Goal: Information Seeking & Learning: Check status

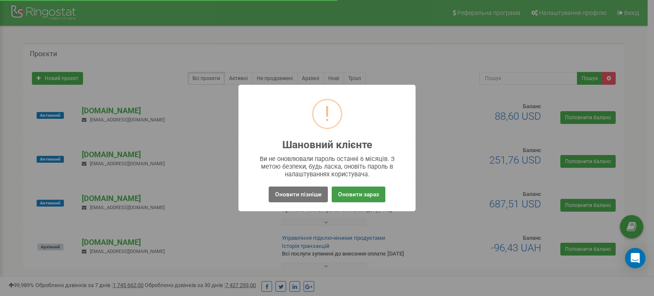
click at [366, 189] on button "Оновити зараз" at bounding box center [359, 195] width 54 height 16
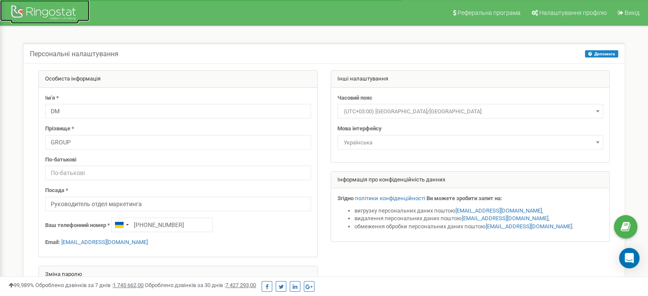
click at [38, 7] on div at bounding box center [45, 13] width 68 height 20
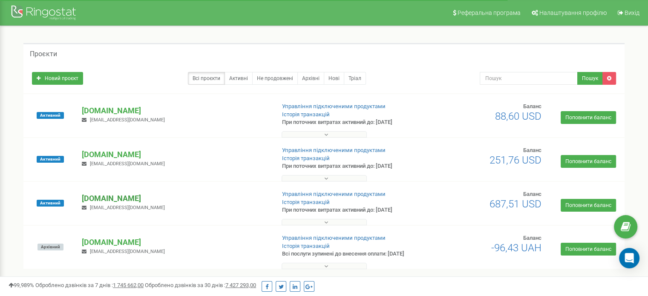
click at [102, 196] on p "[DOMAIN_NAME]" at bounding box center [175, 198] width 186 height 11
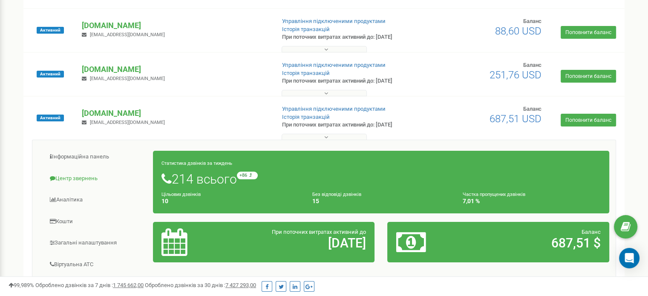
scroll to position [170, 0]
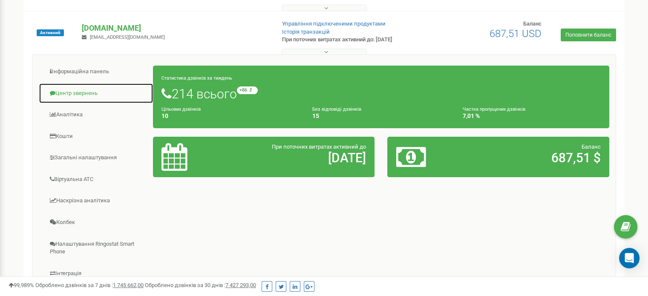
click at [69, 93] on link "Центр звернень" at bounding box center [96, 93] width 115 height 21
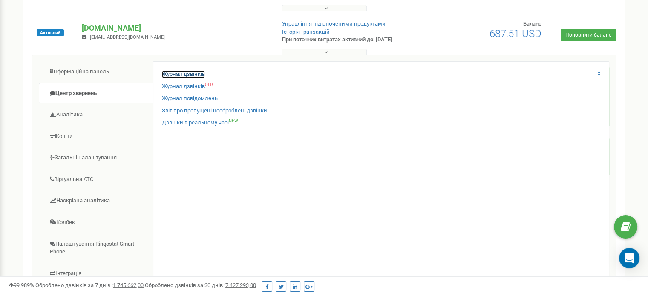
click at [182, 72] on link "Журнал дзвінків" at bounding box center [183, 74] width 43 height 8
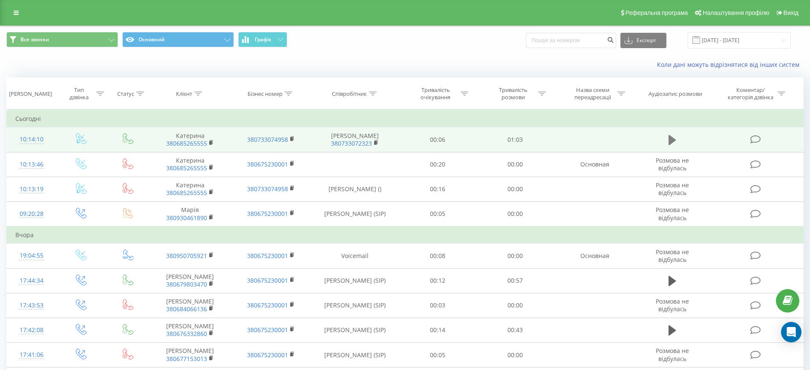
click at [670, 140] on icon at bounding box center [672, 140] width 8 height 10
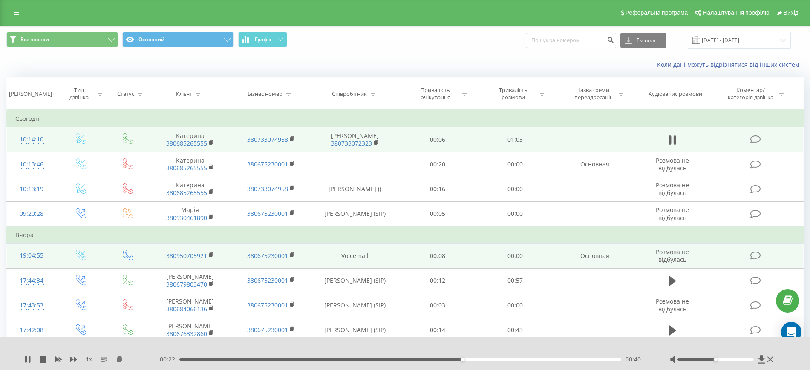
click at [387, 247] on td "Voicemail" at bounding box center [354, 256] width 87 height 25
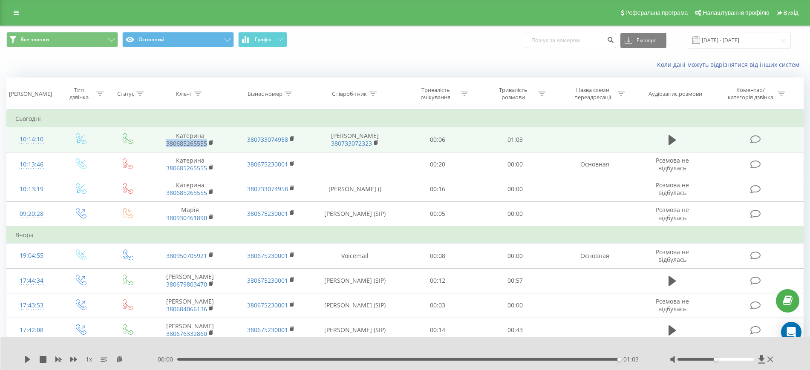
drag, startPoint x: 165, startPoint y: 144, endPoint x: 206, endPoint y: 143, distance: 40.9
click at [206, 143] on span "380685265555" at bounding box center [190, 144] width 64 height 8
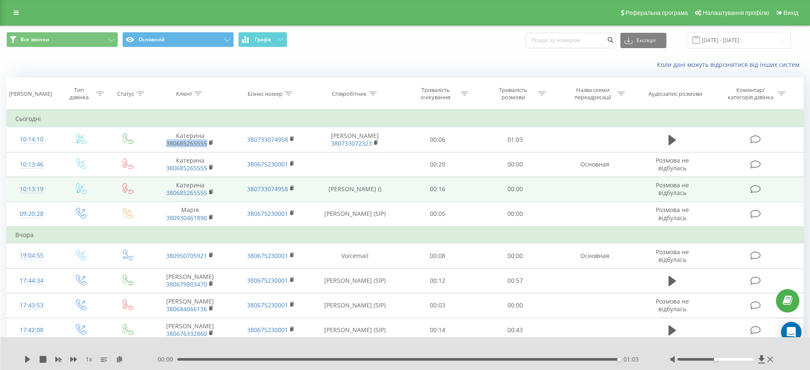
copy link "380685265555"
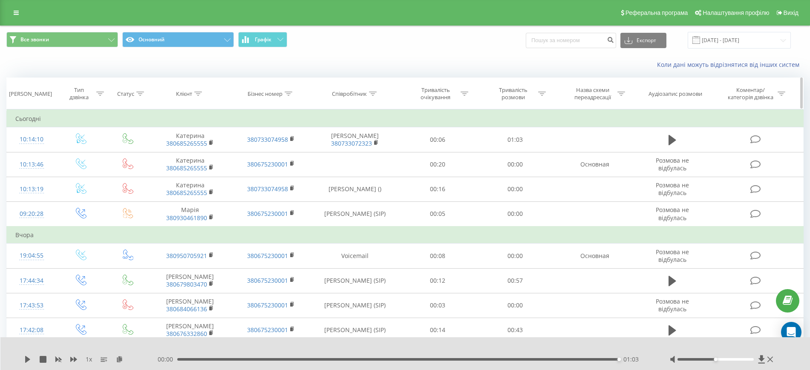
click at [346, 92] on div "Співробітник" at bounding box center [349, 93] width 35 height 7
click at [351, 155] on input "text" at bounding box center [355, 154] width 75 height 15
type input "Яна"
click at [377, 172] on span "OK" at bounding box center [373, 171] width 24 height 13
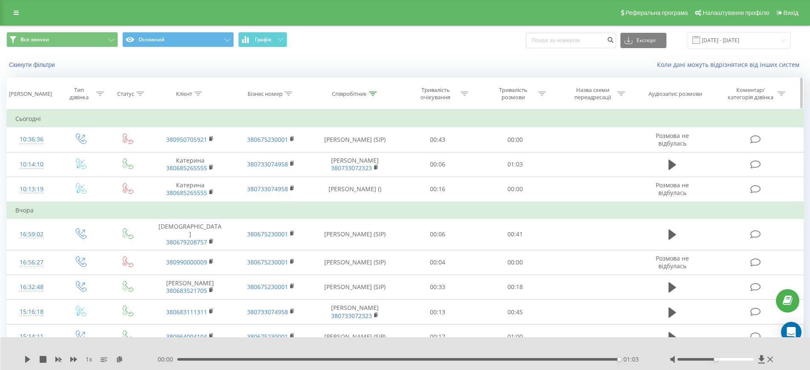
click at [507, 91] on div "Тривалість розмови" at bounding box center [513, 93] width 46 height 14
click at [522, 134] on div at bounding box center [510, 135] width 60 height 8
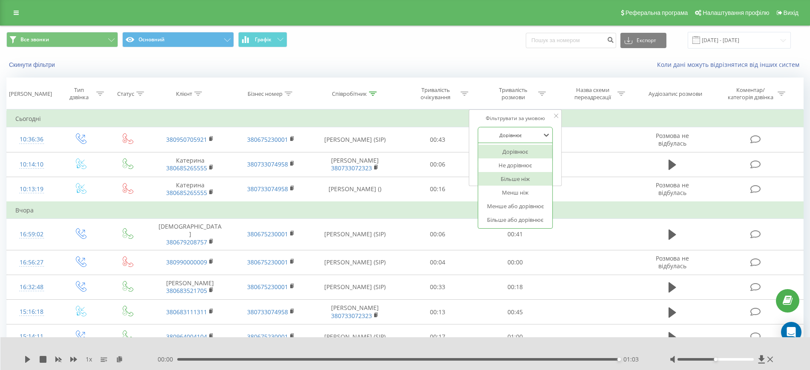
click at [522, 176] on div "Більше ніж" at bounding box center [515, 179] width 74 height 14
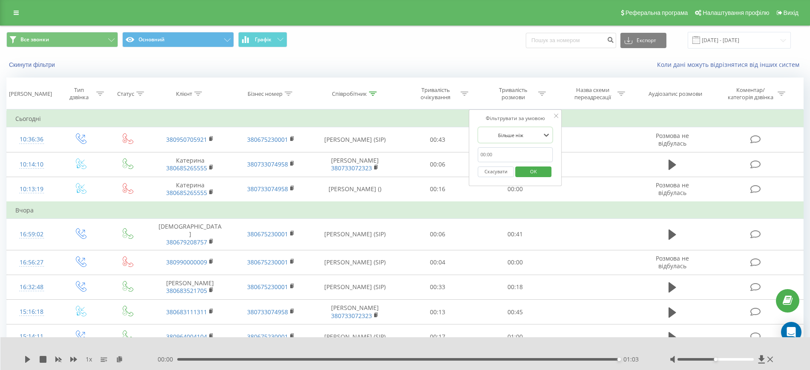
click at [519, 158] on input "text" at bounding box center [515, 154] width 75 height 15
type input "00:19"
click at [524, 169] on span "OK" at bounding box center [533, 171] width 24 height 13
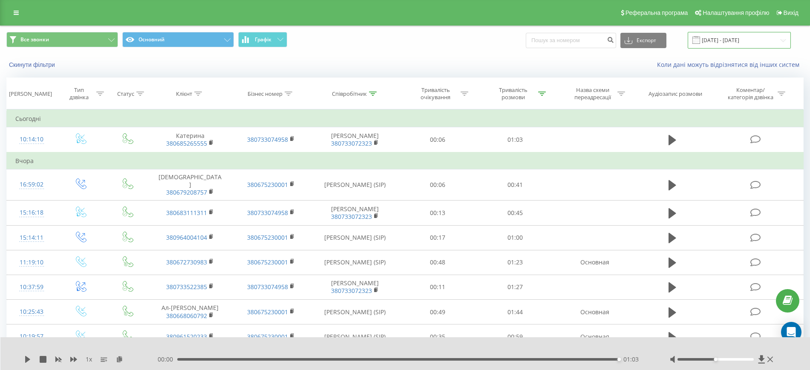
click at [728, 41] on input "23.08.2025 - 23.09.2025" at bounding box center [739, 40] width 103 height 17
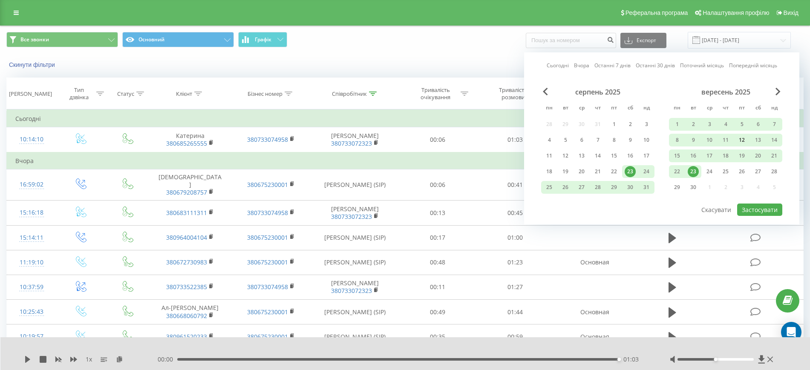
click at [741, 138] on div "12" at bounding box center [741, 140] width 11 height 11
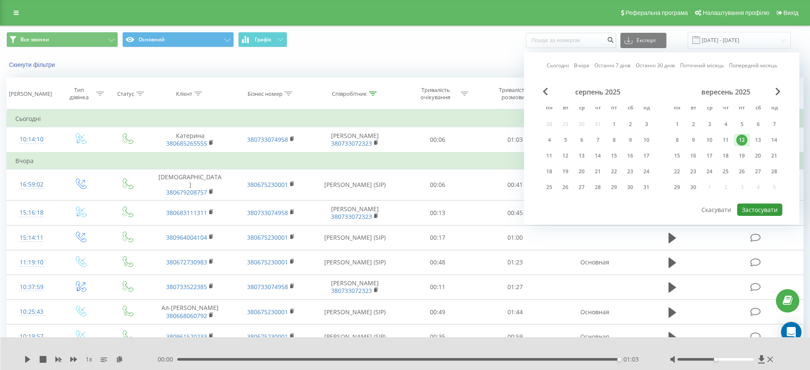
click at [753, 208] on button "Застосувати" at bounding box center [759, 210] width 45 height 12
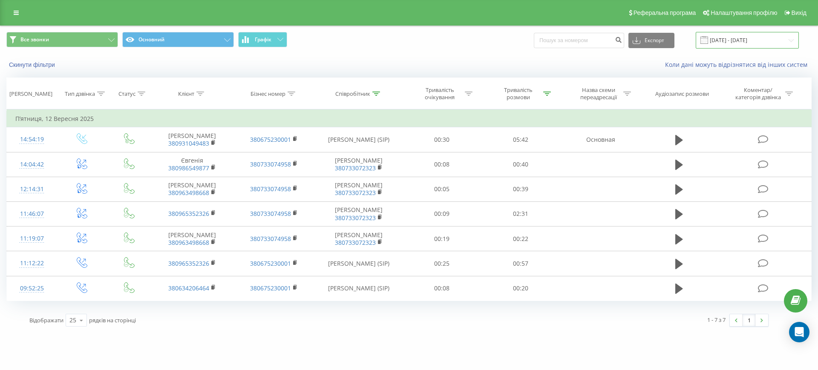
click at [742, 36] on input "12.09.2025 - 12.09.2025" at bounding box center [747, 40] width 103 height 17
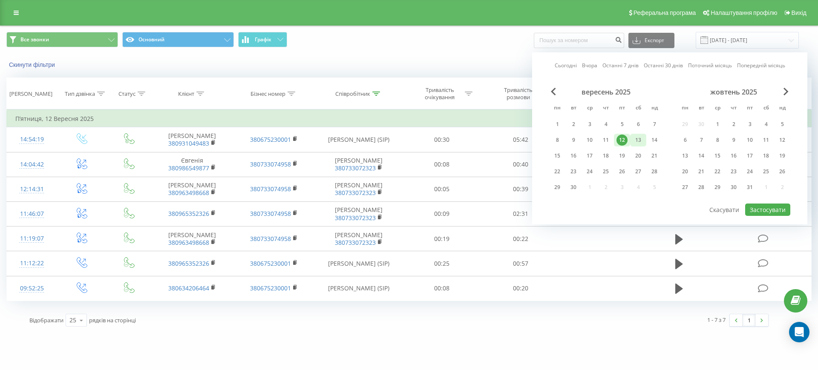
click at [633, 137] on div "13" at bounding box center [638, 140] width 11 height 11
click at [771, 209] on button "Застосувати" at bounding box center [767, 210] width 45 height 12
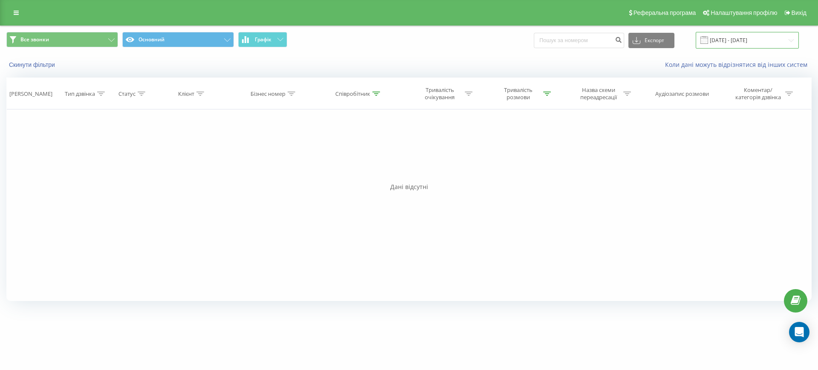
click at [740, 35] on input "13.09.2025 - 13.09.2025" at bounding box center [747, 40] width 103 height 17
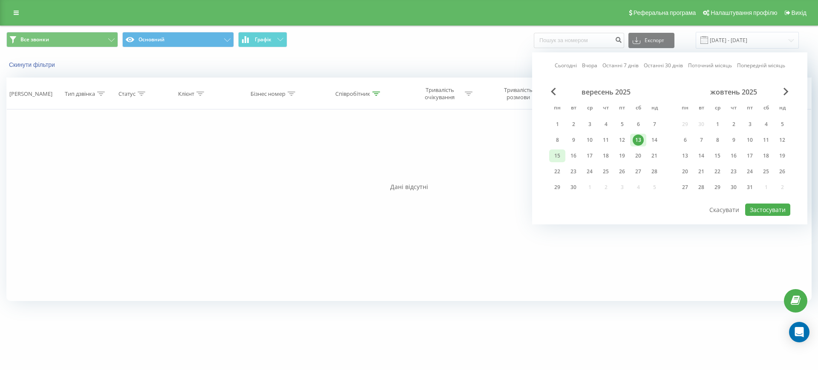
click at [558, 155] on div "15" at bounding box center [557, 155] width 11 height 11
click at [764, 207] on button "Застосувати" at bounding box center [767, 210] width 45 height 12
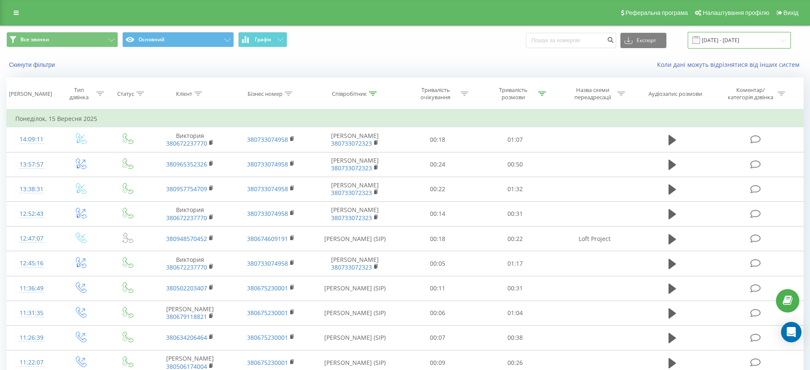
click at [732, 39] on input "15.09.2025 - 15.09.2025" at bounding box center [739, 40] width 103 height 17
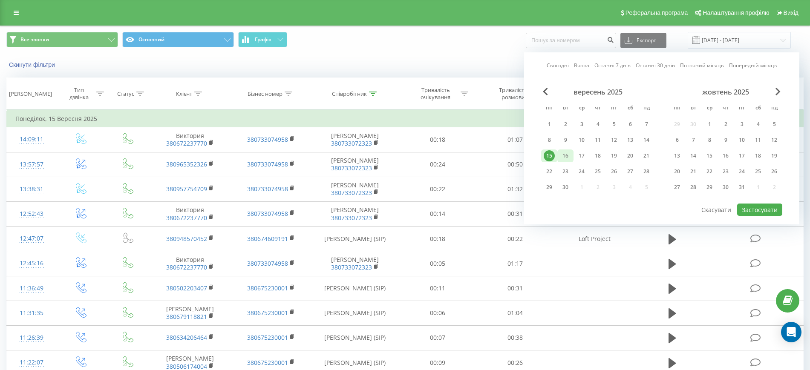
click at [563, 155] on div "16" at bounding box center [565, 155] width 11 height 11
click at [762, 210] on button "Застосувати" at bounding box center [759, 210] width 45 height 12
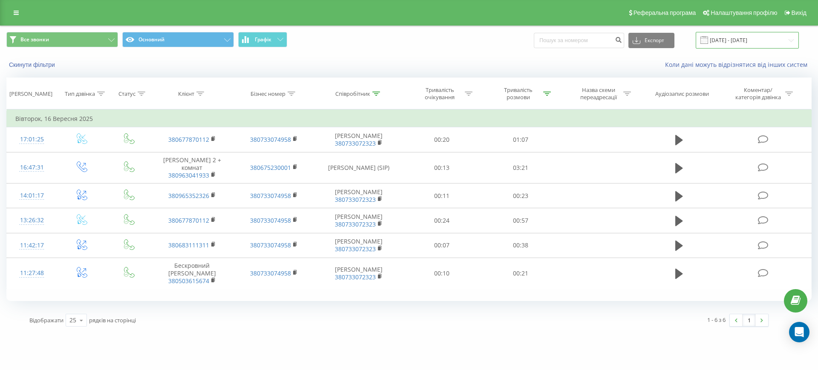
click at [739, 42] on input "16.09.2025 - 16.09.2025" at bounding box center [747, 40] width 103 height 17
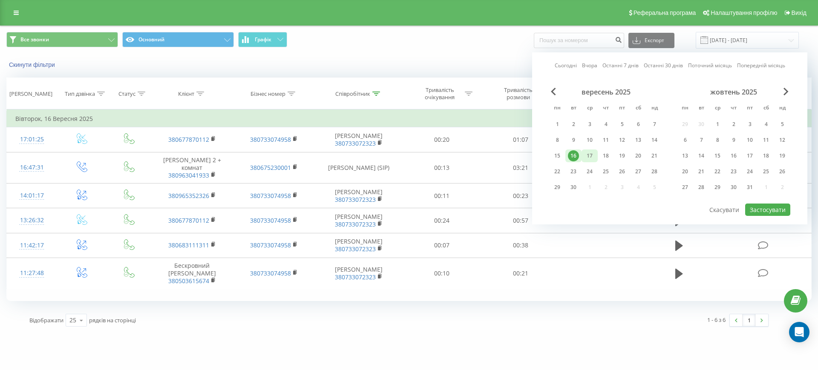
click at [591, 155] on div "17" at bounding box center [589, 155] width 11 height 11
click at [780, 207] on button "Застосувати" at bounding box center [767, 210] width 45 height 12
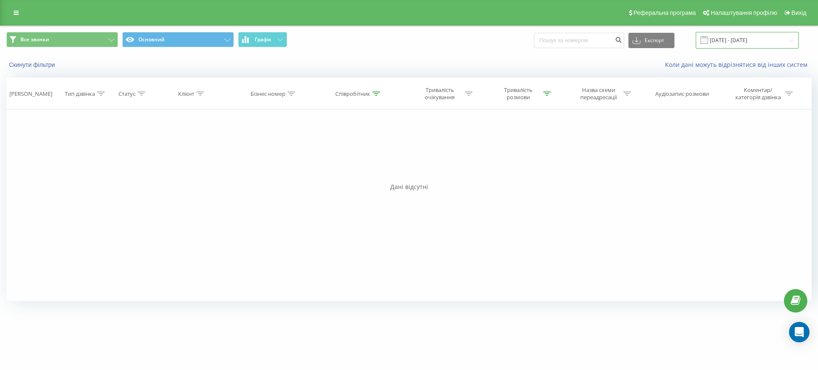
click at [757, 39] on input "17.09.2025 - 17.09.2025" at bounding box center [747, 40] width 103 height 17
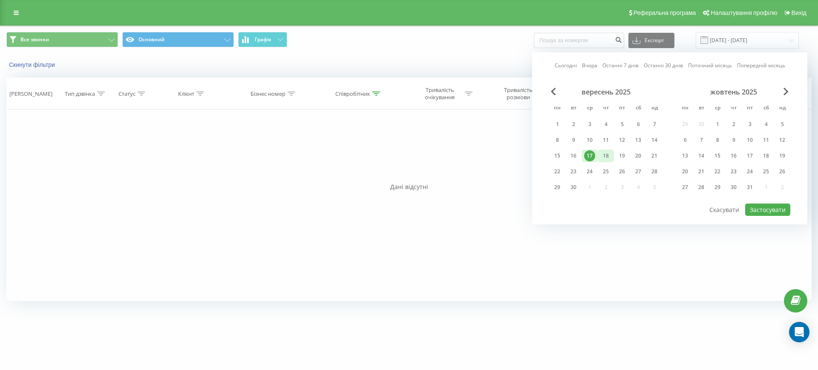
click at [604, 155] on div "18" at bounding box center [605, 155] width 11 height 11
click at [760, 209] on button "Застосувати" at bounding box center [767, 210] width 45 height 12
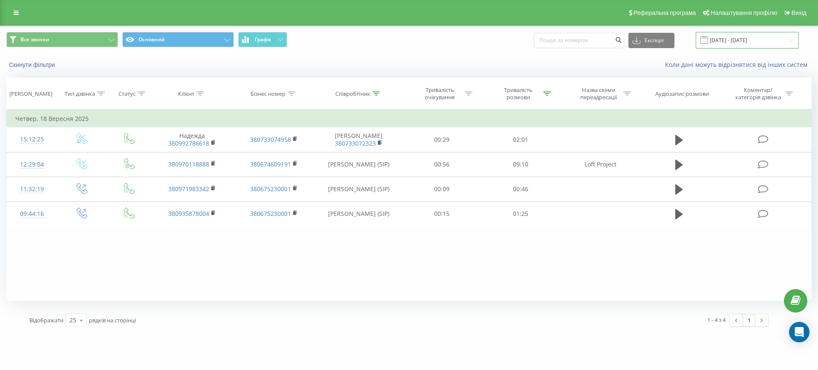
click at [750, 40] on input "18.09.2025 - 18.09.2025" at bounding box center [747, 40] width 103 height 17
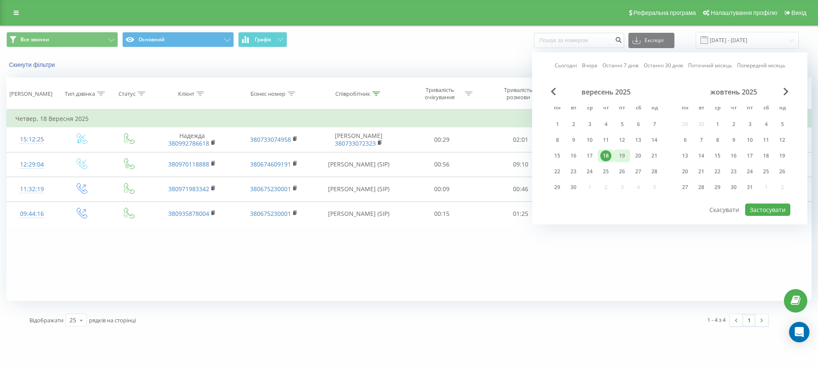
click at [621, 156] on div "19" at bounding box center [621, 155] width 11 height 11
click at [761, 209] on button "Застосувати" at bounding box center [767, 210] width 45 height 12
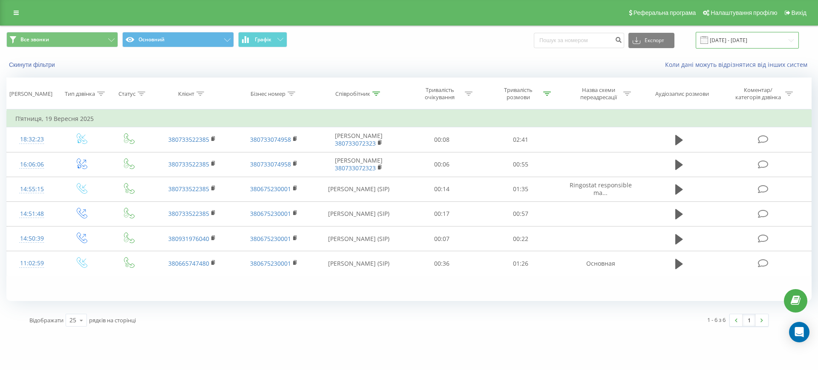
click at [741, 36] on input "19.09.2025 - 19.09.2025" at bounding box center [747, 40] width 103 height 17
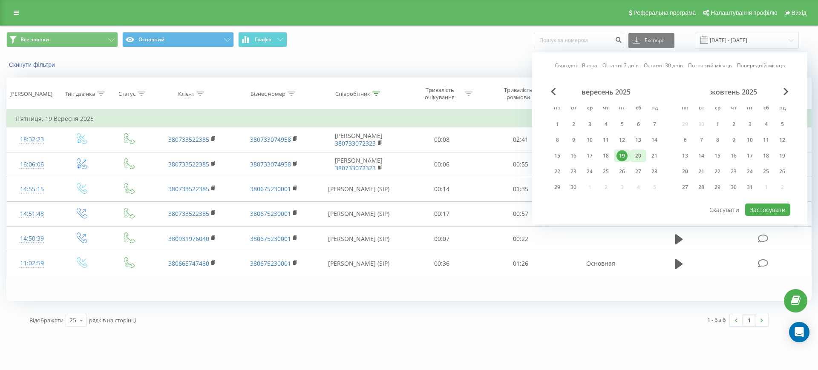
click at [633, 155] on div "20" at bounding box center [638, 155] width 11 height 11
click at [755, 207] on button "Застосувати" at bounding box center [767, 210] width 45 height 12
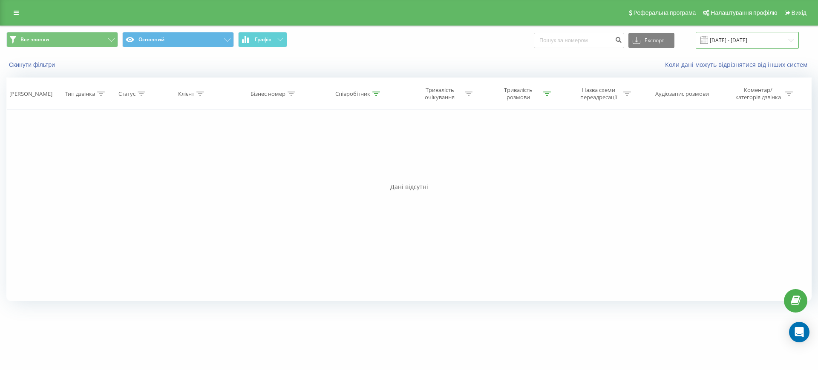
click at [728, 43] on input "20.09.2025 - 20.09.2025" at bounding box center [747, 40] width 103 height 17
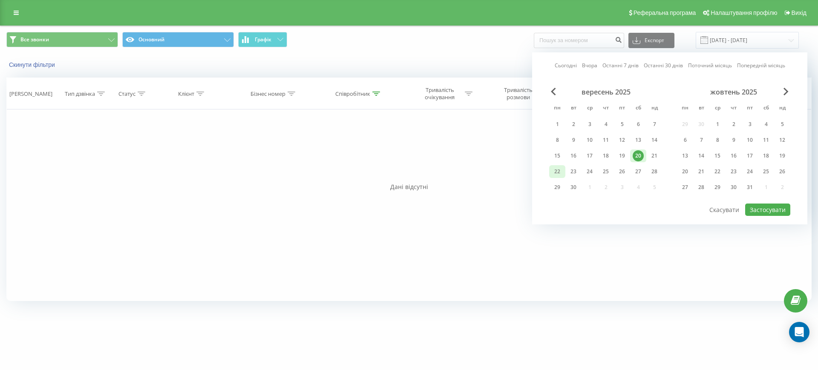
click at [553, 170] on div "22" at bounding box center [557, 171] width 11 height 11
click at [758, 206] on button "Застосувати" at bounding box center [767, 210] width 45 height 12
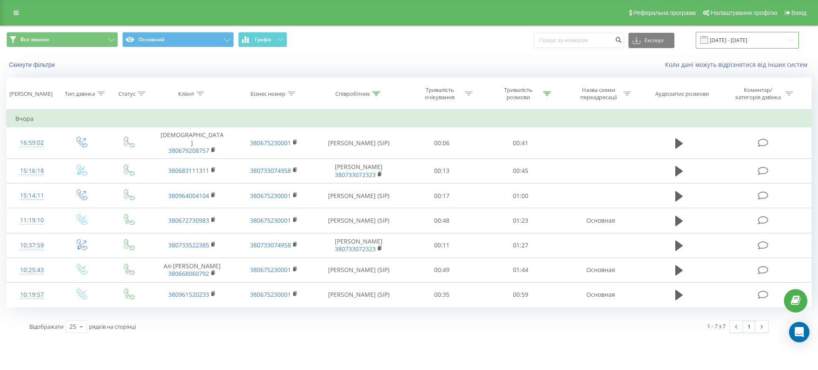
click at [722, 42] on input "22.09.2025 - 22.09.2025" at bounding box center [747, 40] width 103 height 17
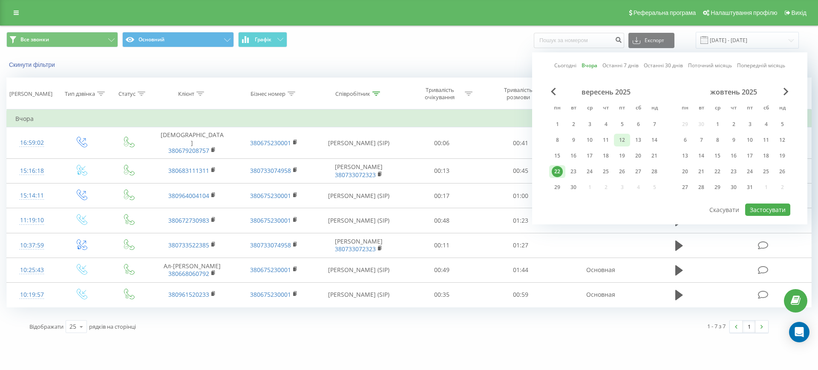
click at [624, 142] on div "12" at bounding box center [621, 140] width 11 height 11
click at [767, 208] on button "Застосувати" at bounding box center [767, 210] width 45 height 12
type input "12.09.2025 - 12.09.2025"
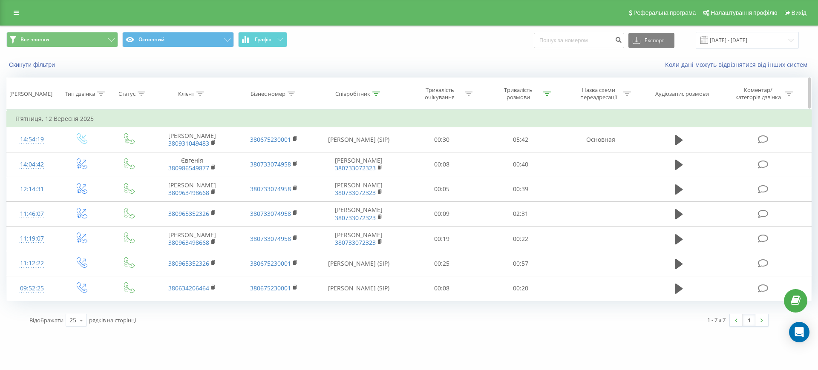
click at [361, 92] on div "Співробітник" at bounding box center [352, 93] width 35 height 7
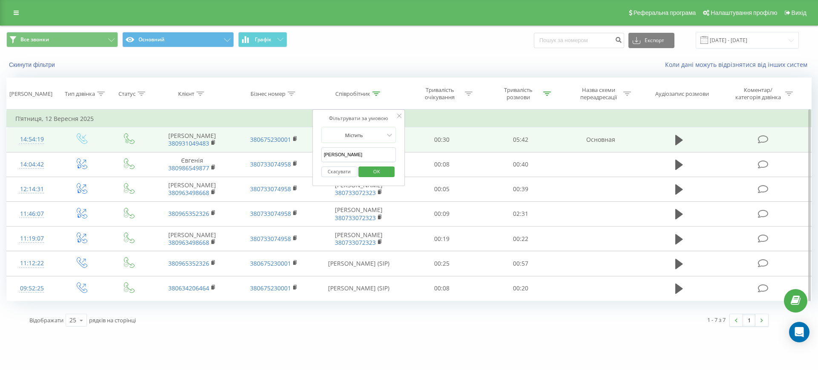
drag, startPoint x: 359, startPoint y: 153, endPoint x: 293, endPoint y: 153, distance: 65.6
click at [293, 153] on table "Фільтрувати за умовою Дорівнює Введіть значення Скасувати OK Фільтрувати за умо…" at bounding box center [408, 205] width 805 height 192
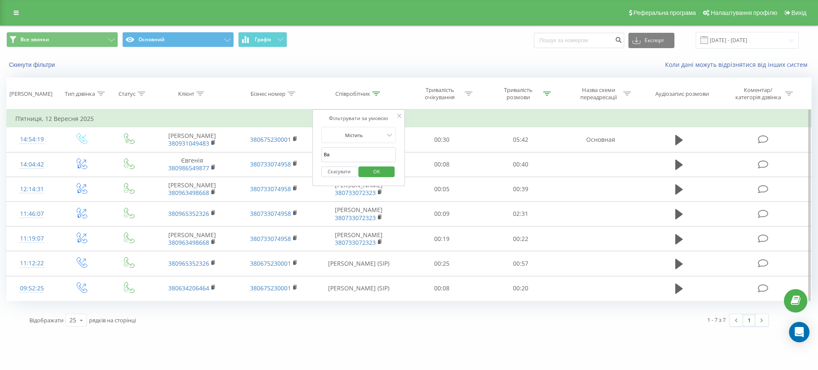
type input "Вадим"
click at [378, 169] on span "OK" at bounding box center [377, 171] width 24 height 13
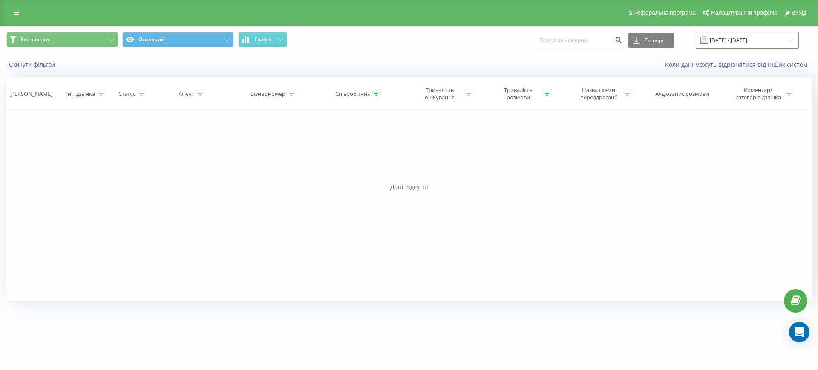
click at [732, 37] on input "12.09.2025 - 12.09.2025" at bounding box center [747, 40] width 103 height 17
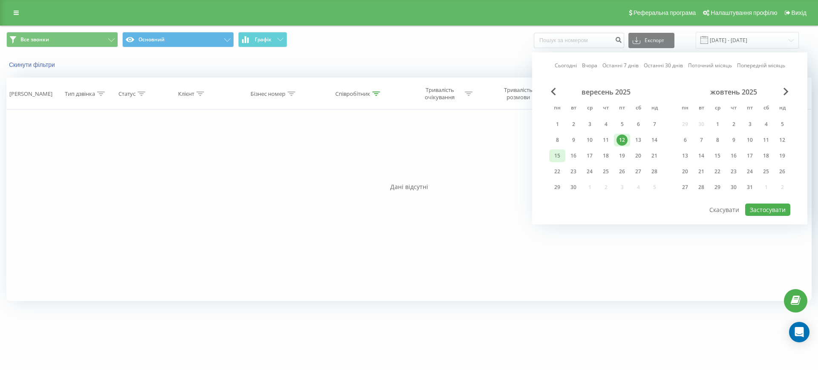
click at [556, 152] on div "15" at bounding box center [557, 155] width 11 height 11
click at [769, 204] on button "Застосувати" at bounding box center [767, 210] width 45 height 12
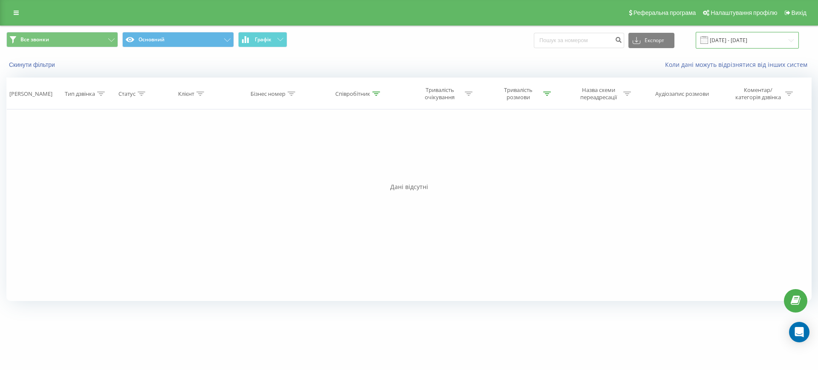
click at [730, 37] on input "15.09.2025 - 15.09.2025" at bounding box center [747, 40] width 103 height 17
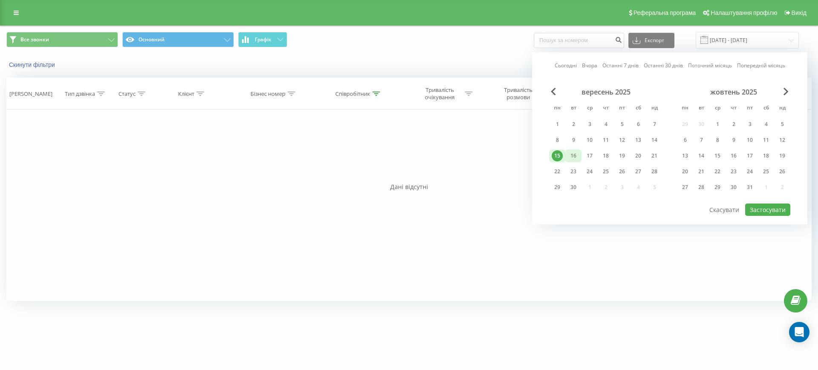
click at [576, 158] on div "16" at bounding box center [573, 155] width 11 height 11
click at [761, 209] on button "Застосувати" at bounding box center [767, 210] width 45 height 12
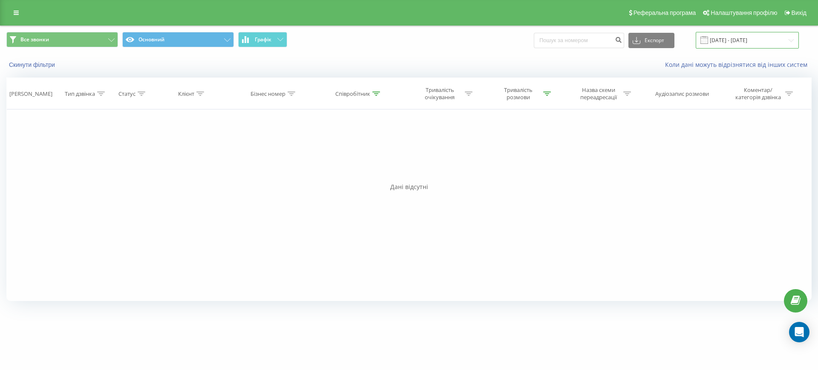
click at [736, 40] on input "16.09.2025 - 16.09.2025" at bounding box center [747, 40] width 103 height 17
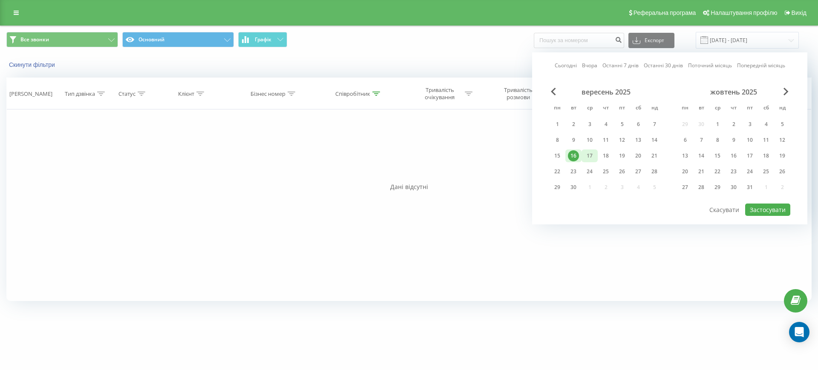
click at [590, 154] on div "17" at bounding box center [589, 155] width 11 height 11
click at [770, 210] on button "Застосувати" at bounding box center [767, 210] width 45 height 12
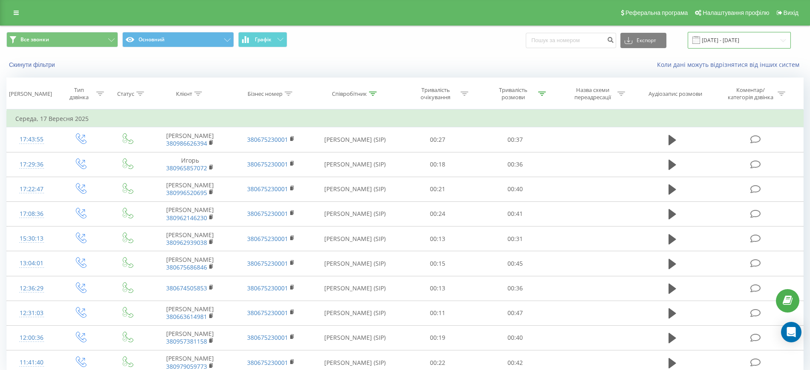
click at [749, 37] on input "17.09.2025 - 17.09.2025" at bounding box center [739, 40] width 103 height 17
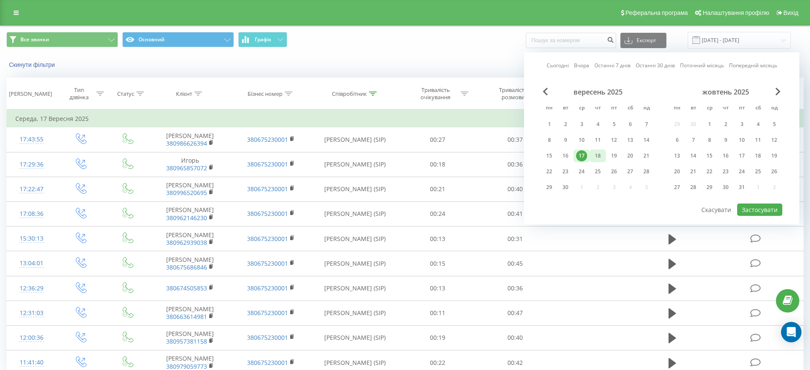
click at [593, 153] on div "18" at bounding box center [597, 155] width 11 height 11
click at [761, 209] on button "Застосувати" at bounding box center [759, 210] width 45 height 12
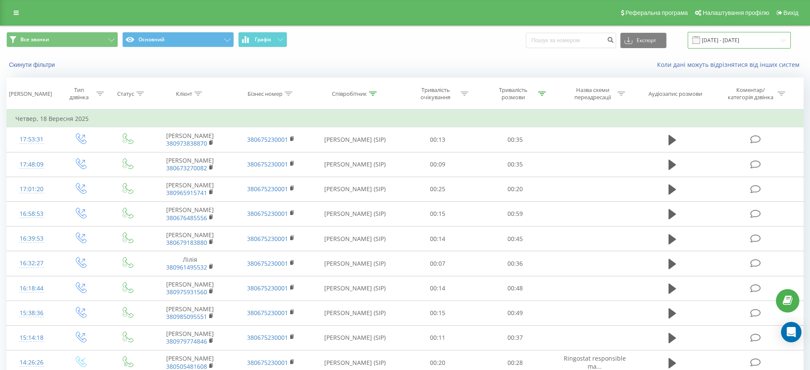
click at [747, 35] on input "18.09.2025 - 18.09.2025" at bounding box center [739, 40] width 103 height 17
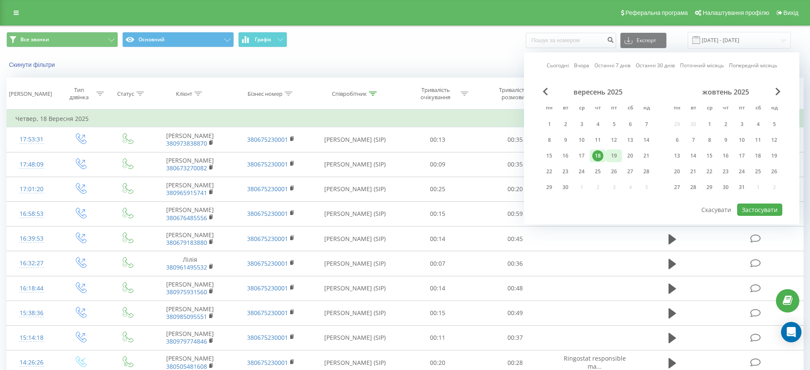
click at [613, 154] on div "19" at bounding box center [613, 155] width 11 height 11
click at [752, 210] on button "Застосувати" at bounding box center [759, 210] width 45 height 12
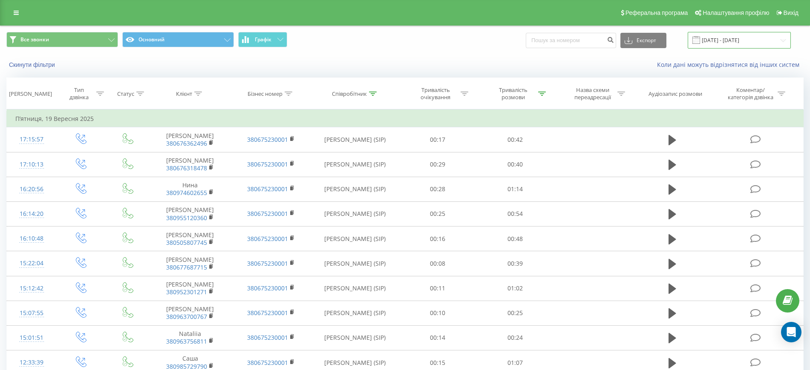
click at [711, 39] on input "19.09.2025 - 19.09.2025" at bounding box center [739, 40] width 103 height 17
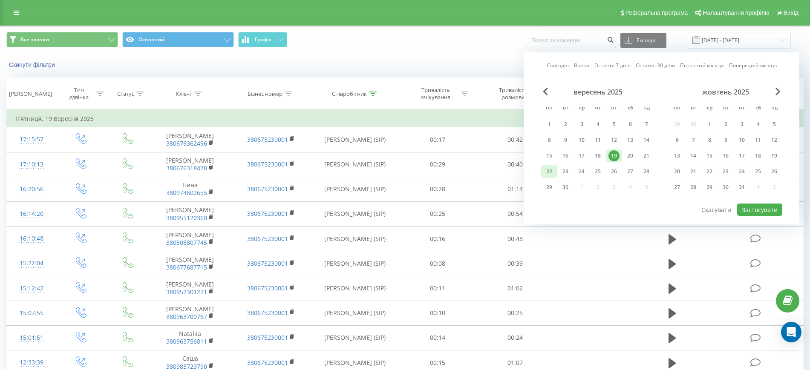
click at [554, 170] on div "22" at bounding box center [549, 171] width 11 height 11
click at [771, 204] on button "Застосувати" at bounding box center [759, 210] width 45 height 12
type input "22.09.2025 - 22.09.2025"
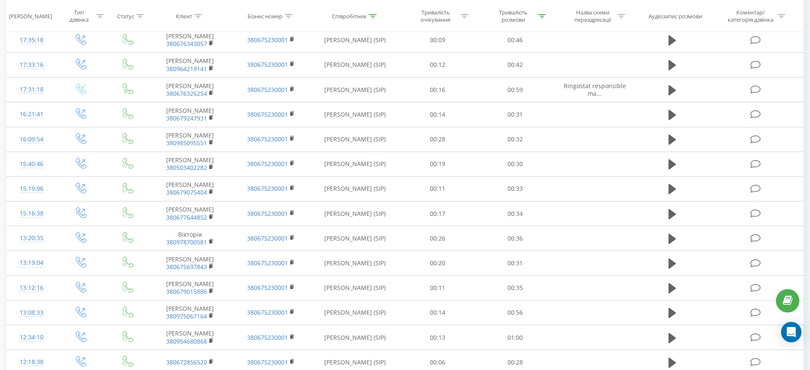
scroll to position [415, 0]
